Goal: Task Accomplishment & Management: Use online tool/utility

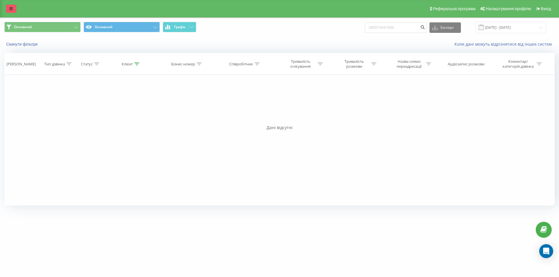
click at [15, 10] on link at bounding box center [11, 9] width 10 height 8
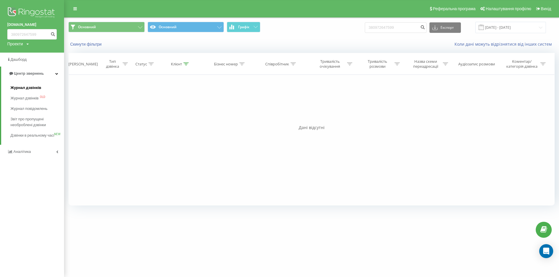
click at [33, 85] on span "Журнал дзвінків" at bounding box center [25, 88] width 31 height 6
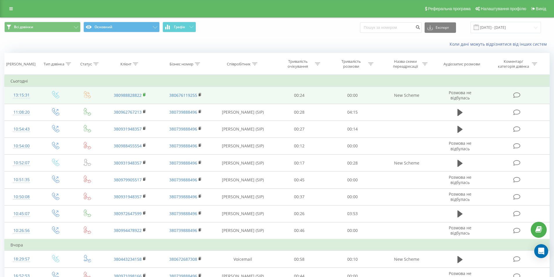
click at [144, 94] on rect at bounding box center [144, 95] width 2 height 3
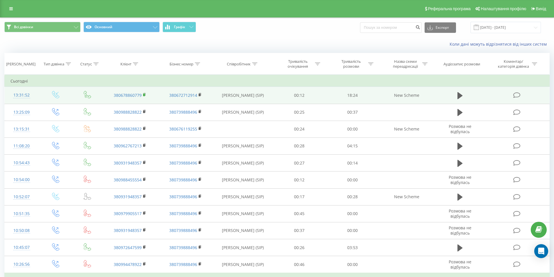
click at [143, 94] on rect at bounding box center [144, 95] width 2 height 3
